Goal: Information Seeking & Learning: Learn about a topic

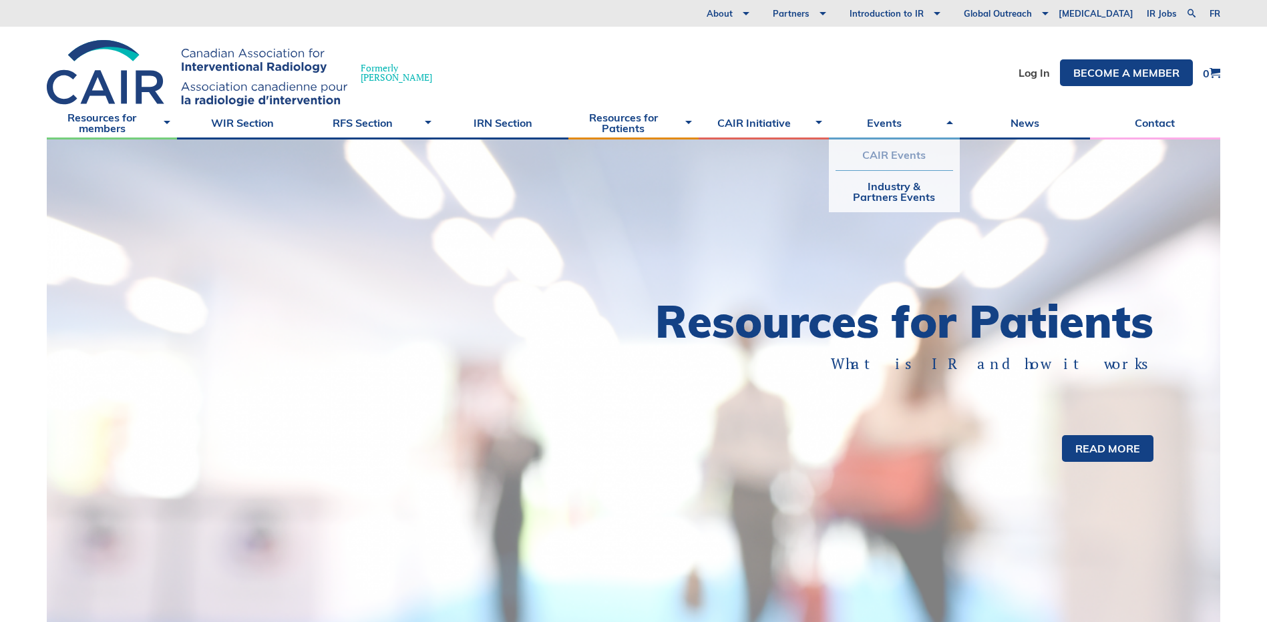
click at [874, 153] on link "CAIR Events" at bounding box center [893, 155] width 117 height 31
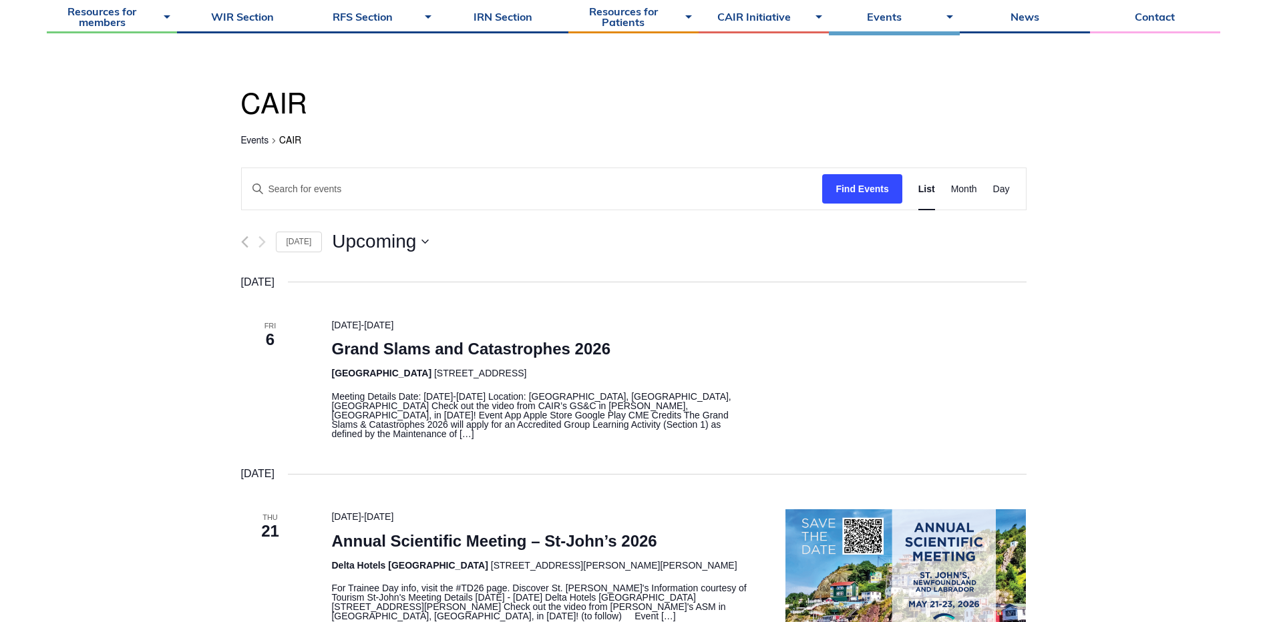
scroll to position [134, 0]
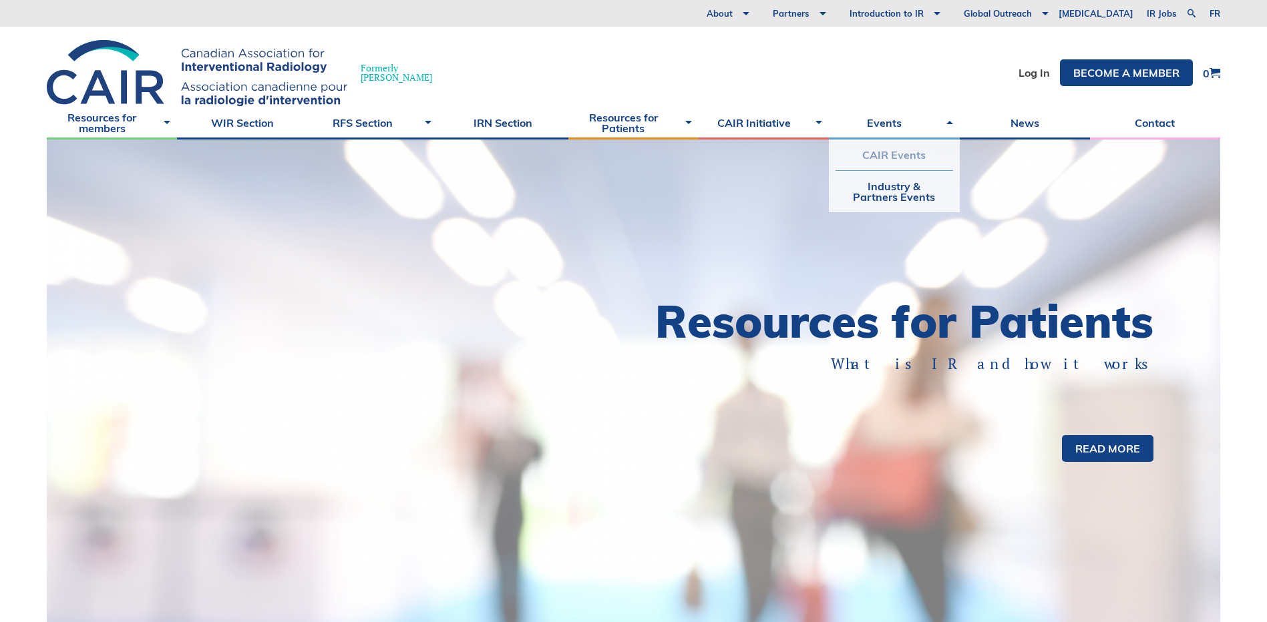
click at [884, 152] on link "CAIR Events" at bounding box center [893, 155] width 117 height 31
